Goal: Navigation & Orientation: Find specific page/section

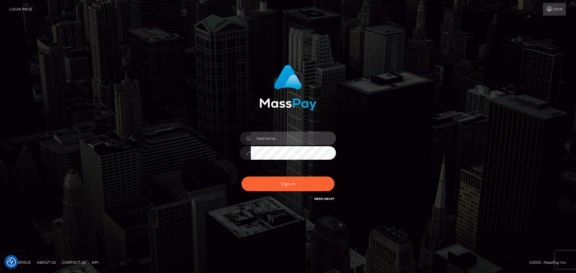
click at [276, 133] on input "text" at bounding box center [293, 138] width 85 height 13
type input "[PERSON_NAME]"
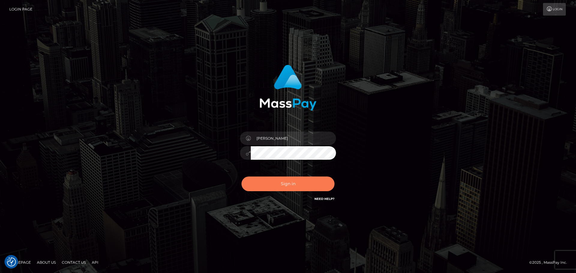
click at [298, 181] on button "Sign in" at bounding box center [287, 184] width 93 height 15
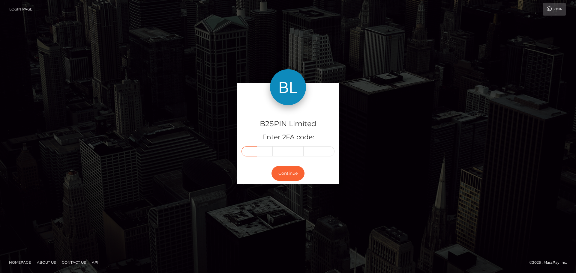
paste input "3"
type input "3"
type input "2"
type input "5"
type input "1"
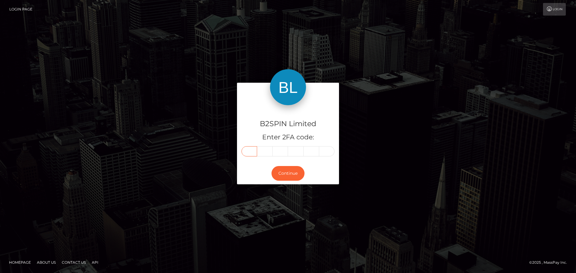
type input "7"
type input "9"
click at [288, 174] on button "Continue" at bounding box center [287, 173] width 33 height 15
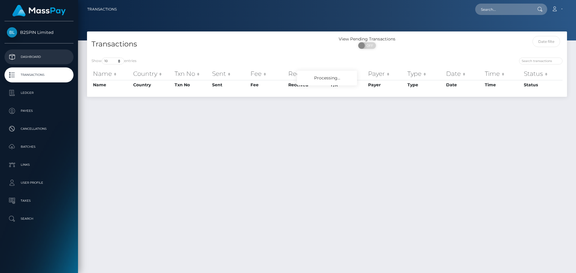
click at [37, 56] on p "Dashboard" at bounding box center [39, 56] width 64 height 9
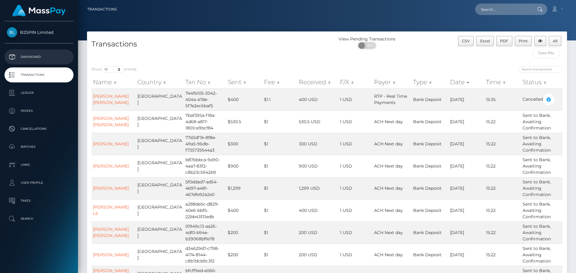
click at [37, 57] on p "Dashboard" at bounding box center [39, 56] width 64 height 9
